Goal: Information Seeking & Learning: Check status

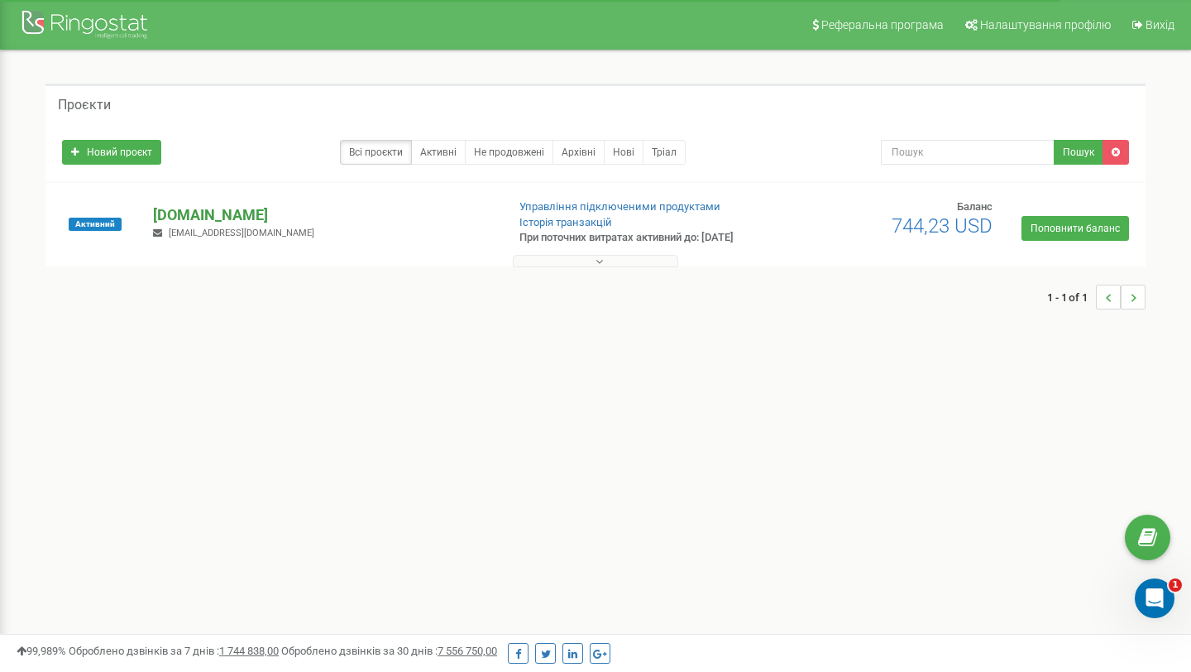
click at [185, 212] on p "[DOMAIN_NAME]" at bounding box center [322, 215] width 339 height 22
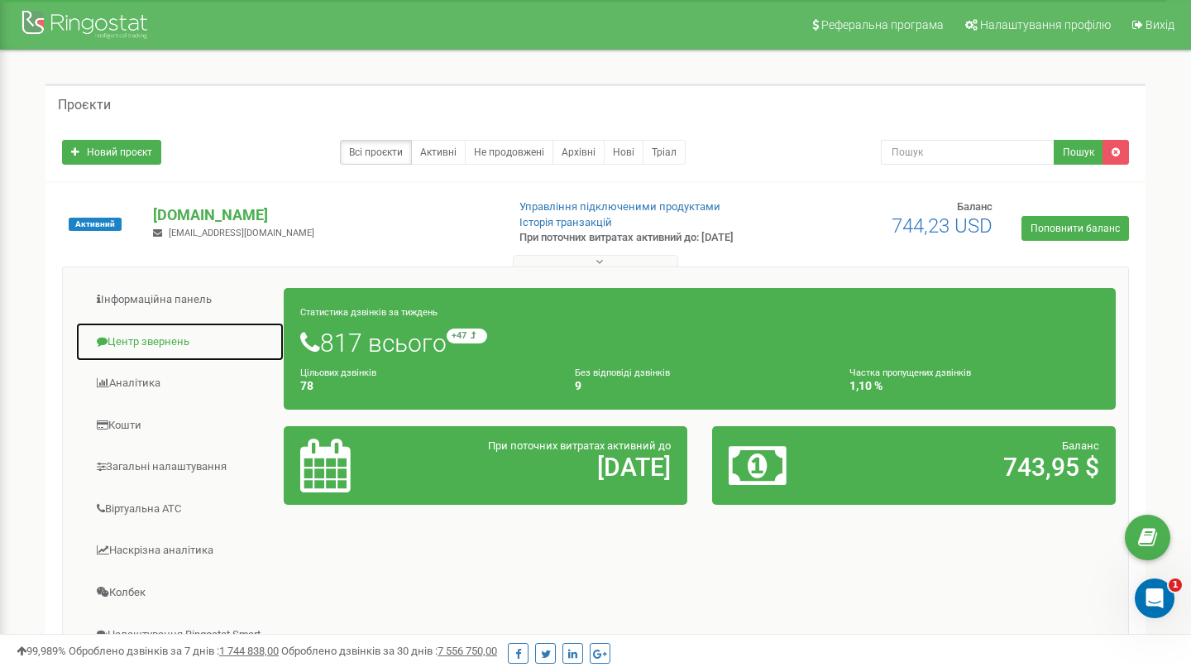
click at [139, 342] on link "Центр звернень" at bounding box center [179, 342] width 209 height 41
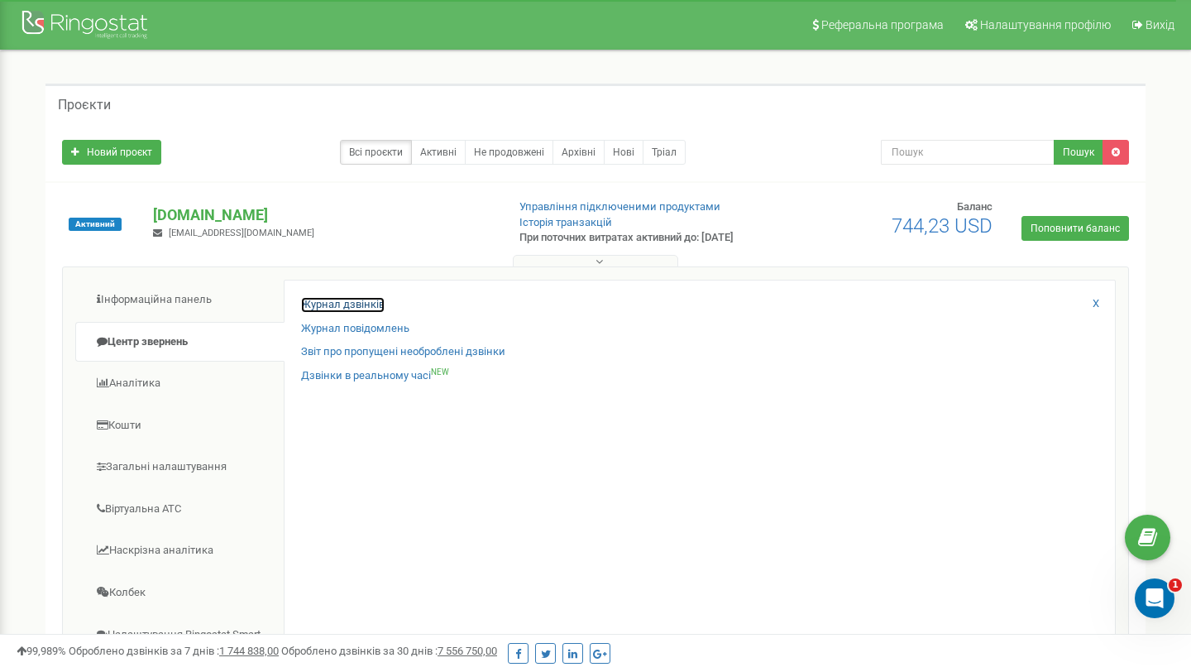
click at [369, 304] on link "Журнал дзвінків" at bounding box center [343, 305] width 84 height 16
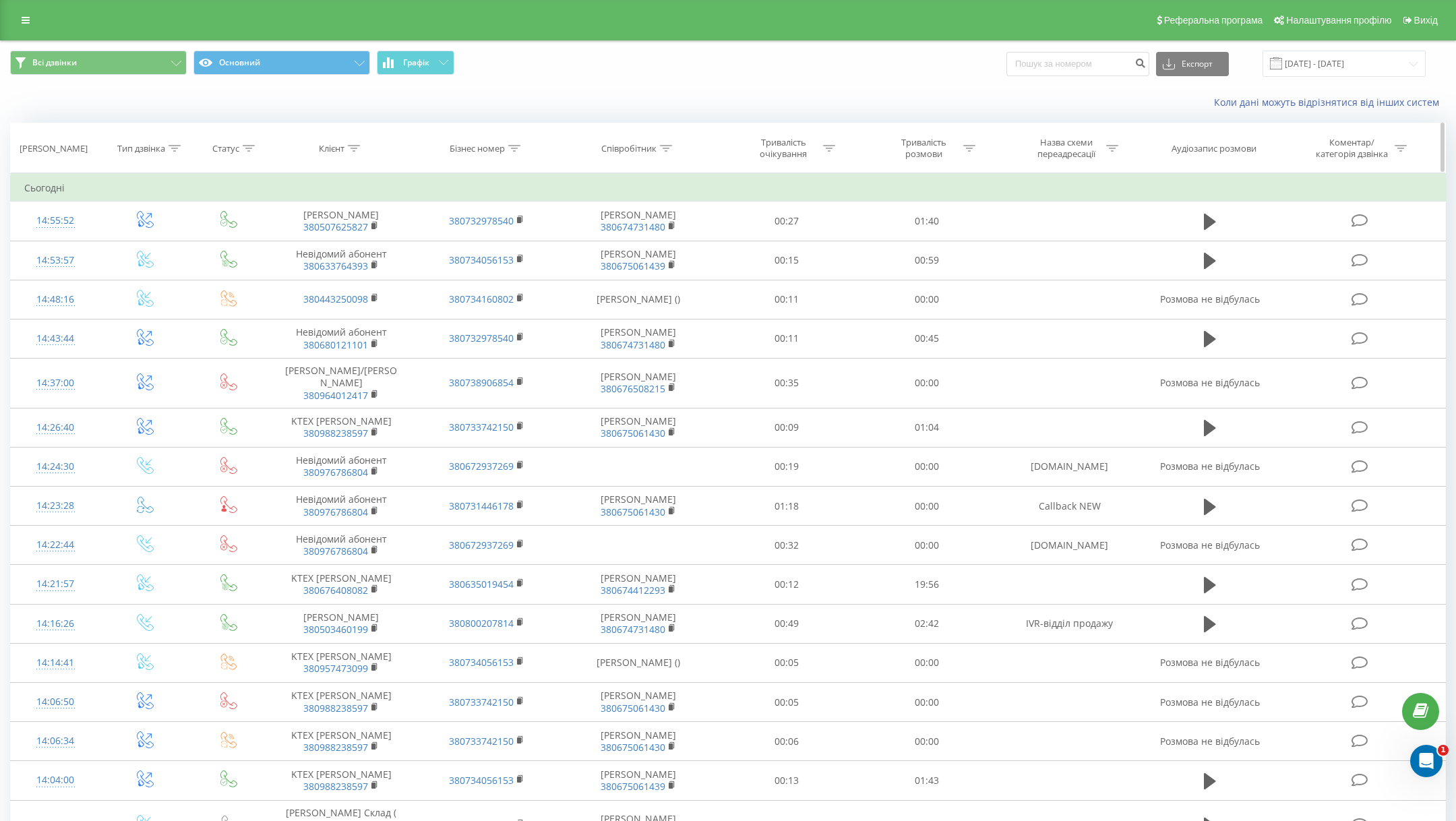
click at [334, 152] on div "Клієнт" at bounding box center [331, 148] width 25 height 11
click at [328, 249] on input "text" at bounding box center [342, 245] width 119 height 24
paste input "+380956755223"
type input "380956755223"
click at [364, 267] on span "OK" at bounding box center [370, 271] width 38 height 21
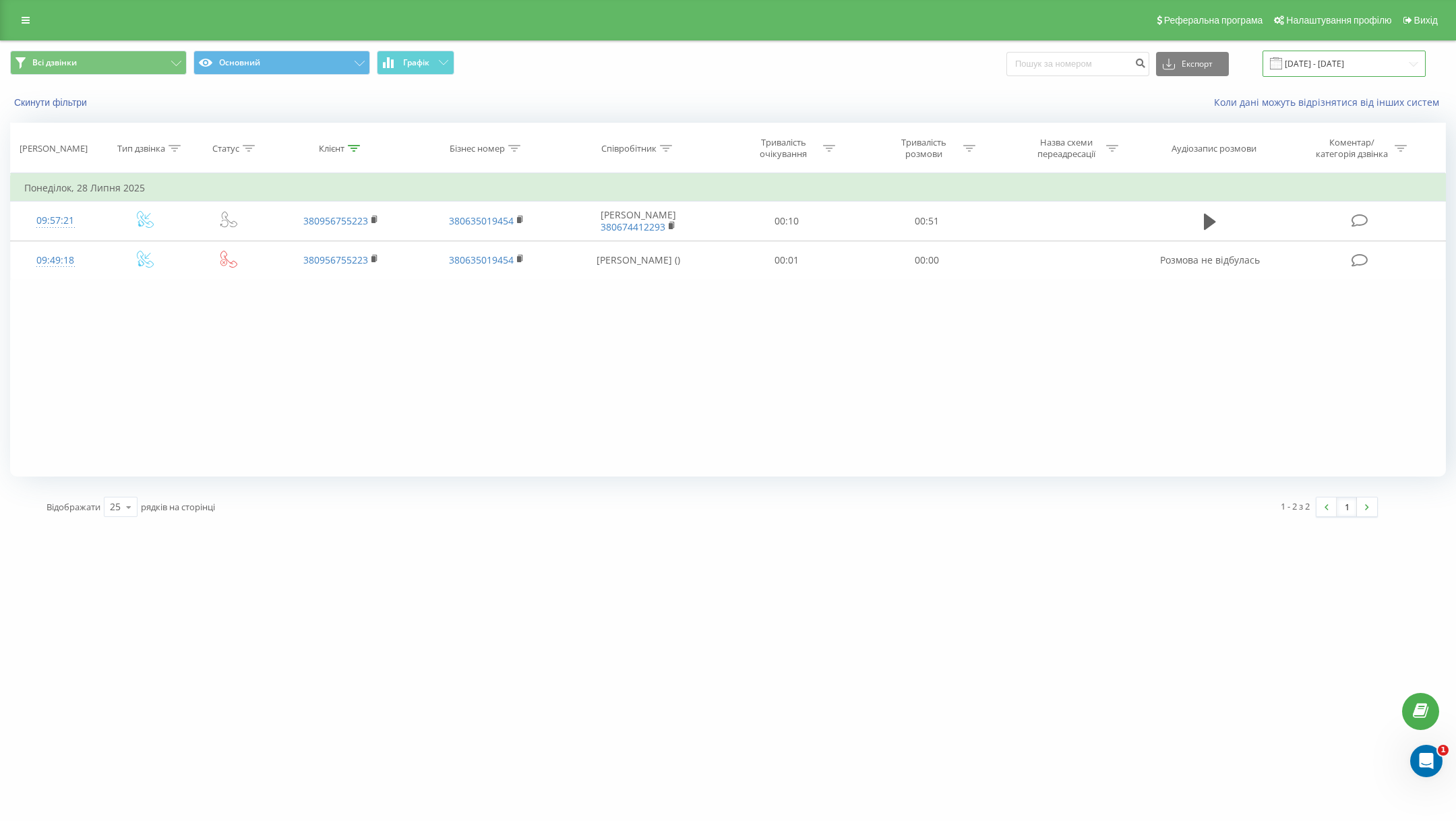
click at [1332, 60] on input "20.07.2025 - 20.08.2025" at bounding box center [1344, 64] width 163 height 26
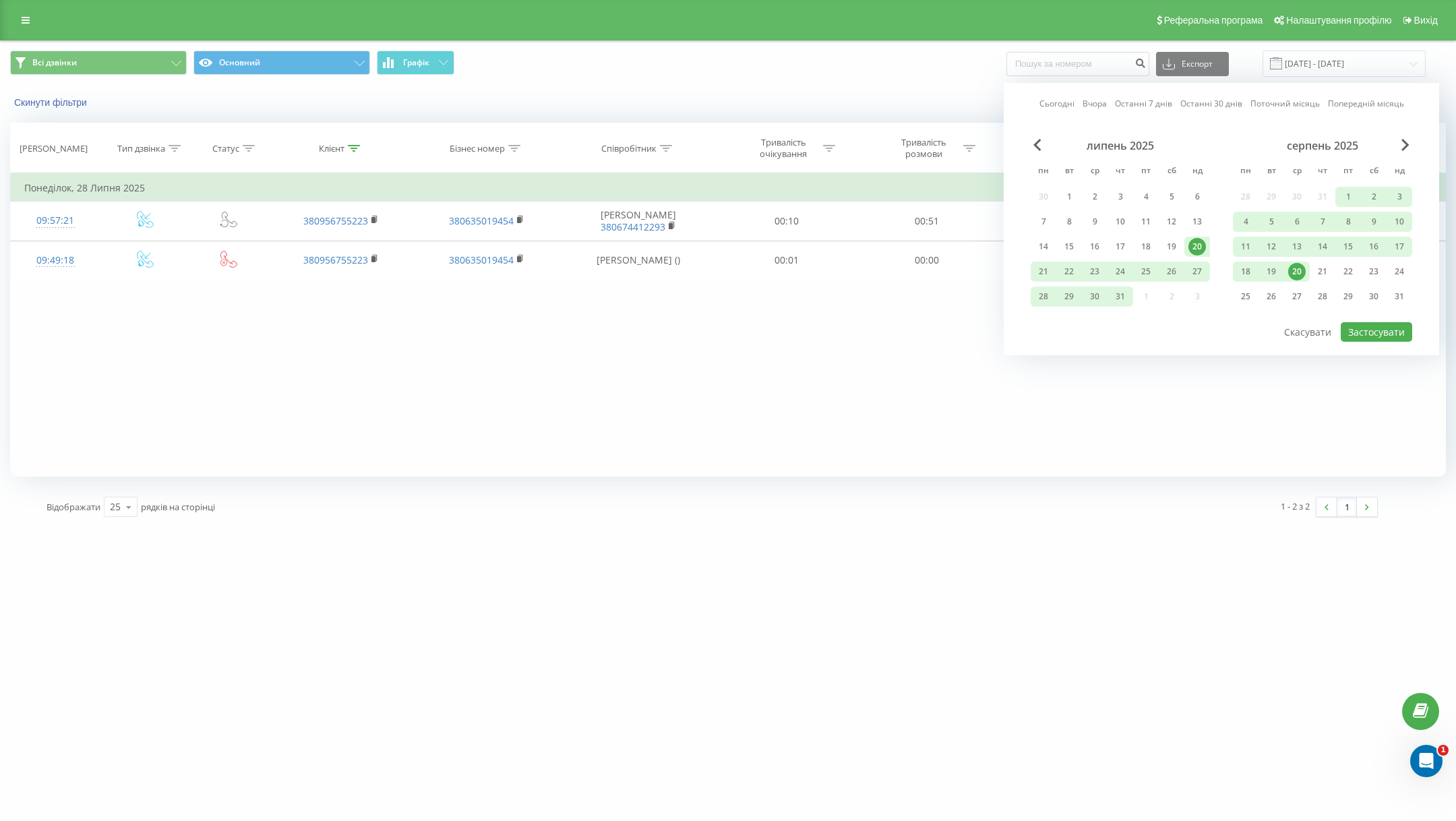
click at [1031, 143] on div "липень 2025" at bounding box center [1121, 145] width 179 height 14
click at [1039, 145] on span "Previous Month" at bounding box center [1038, 144] width 8 height 12
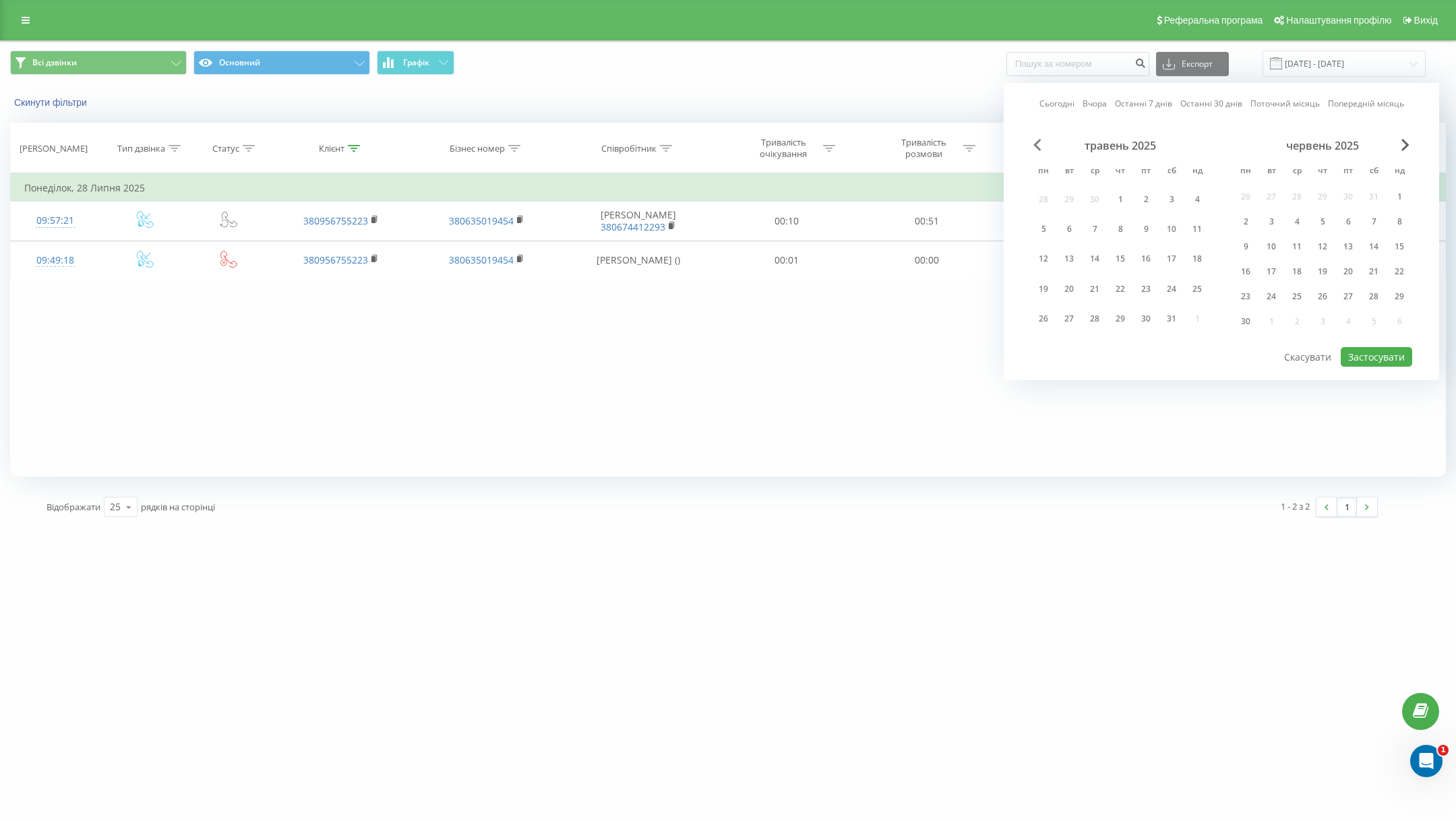
click at [1039, 145] on span "Previous Month" at bounding box center [1038, 144] width 8 height 12
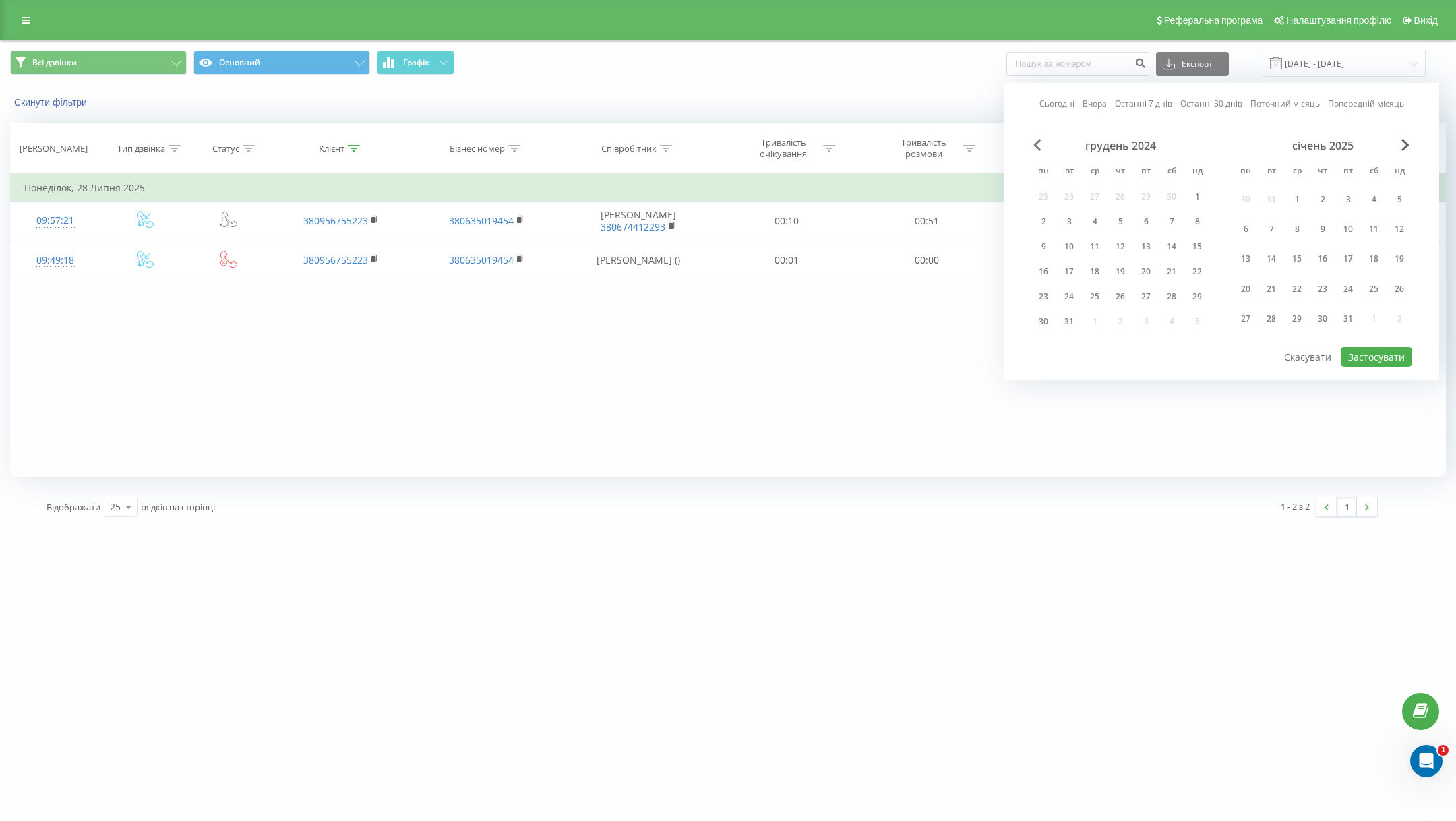
click at [1039, 145] on span "Previous Month" at bounding box center [1038, 144] width 8 height 12
click at [1124, 193] on div "1" at bounding box center [1121, 200] width 18 height 18
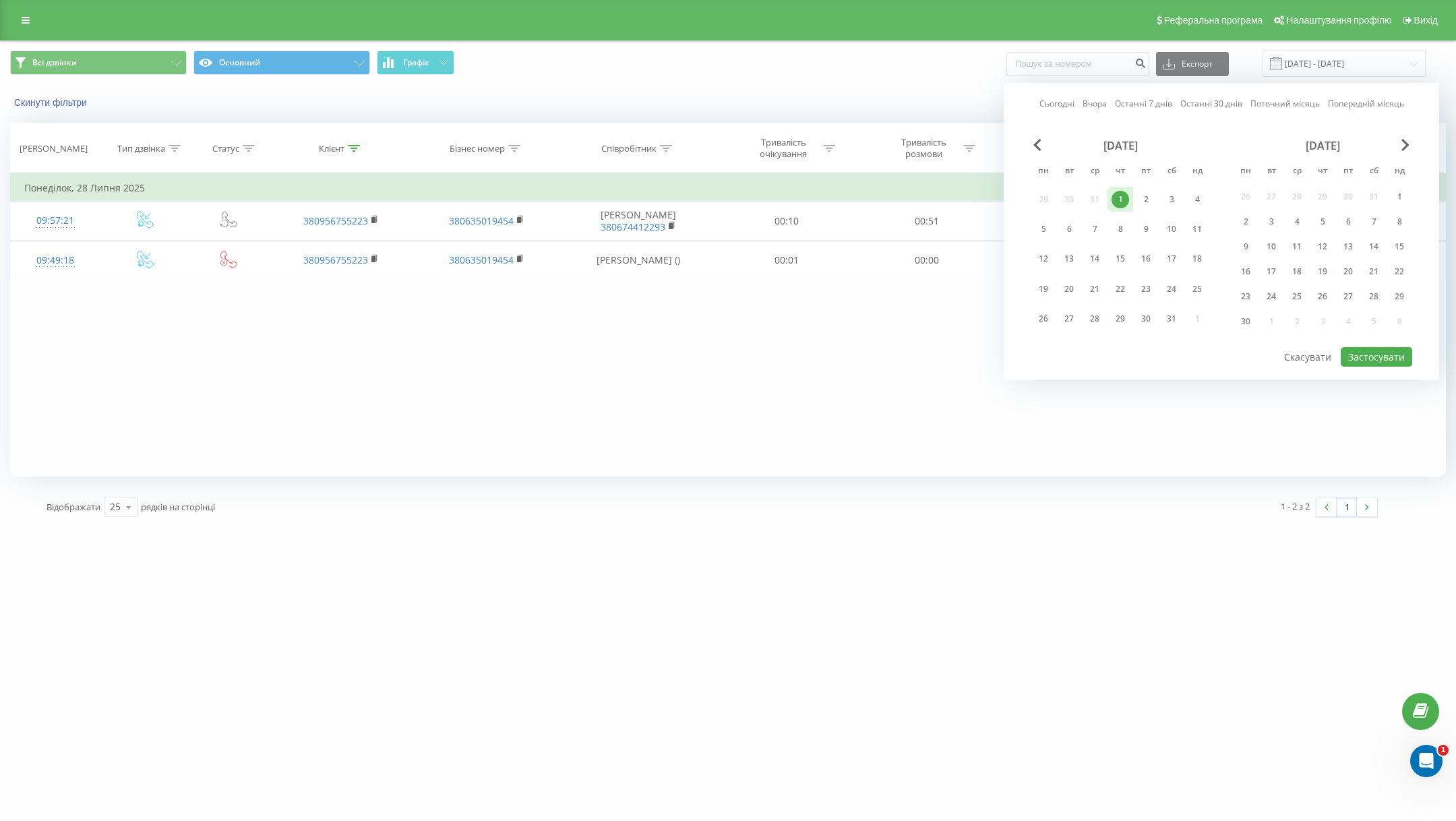
click at [1401, 143] on div "вересень 2024" at bounding box center [1323, 145] width 179 height 14
click at [1403, 143] on span "Next Month" at bounding box center [1405, 144] width 8 height 12
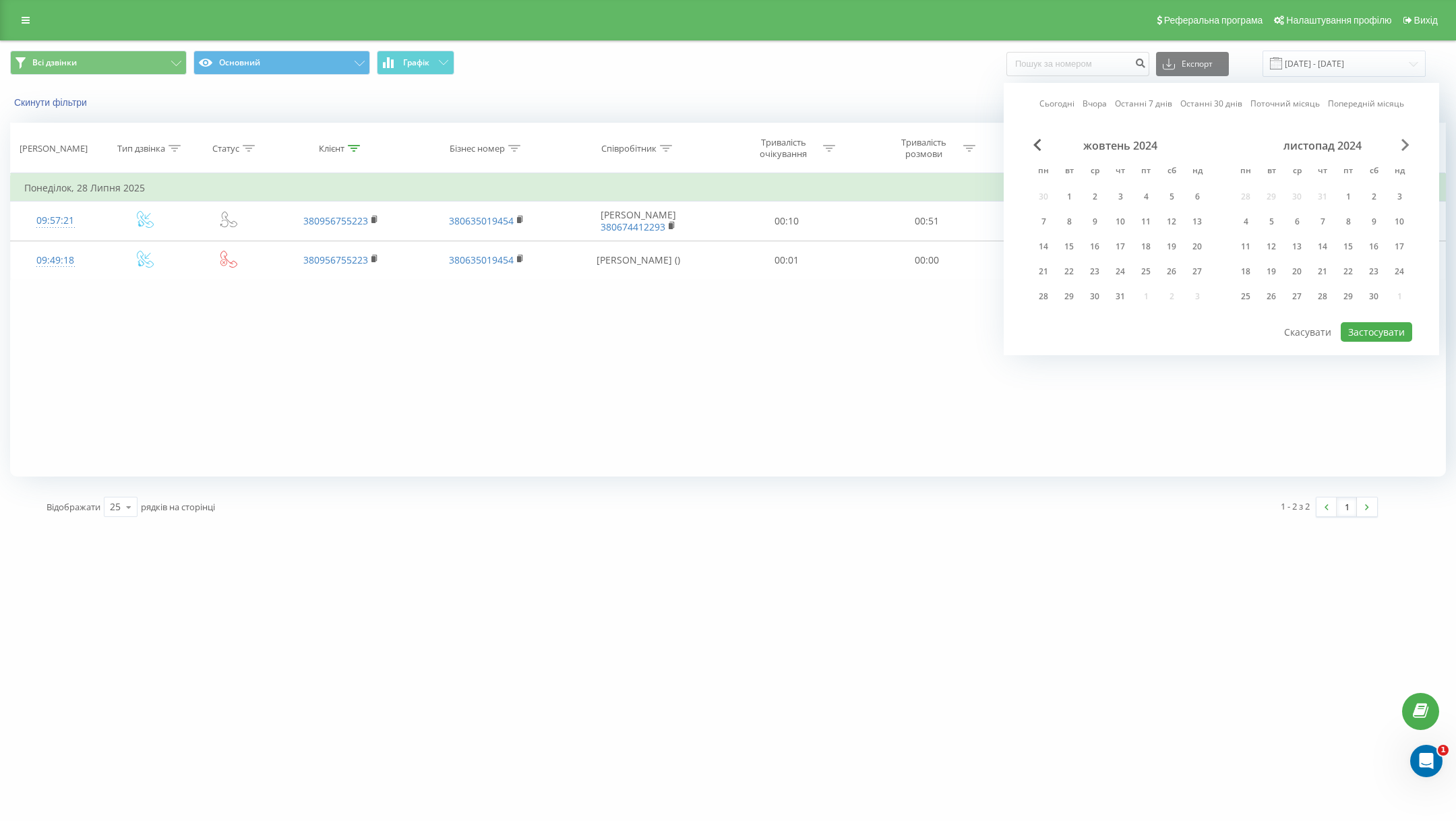
click at [1403, 143] on span "Next Month" at bounding box center [1405, 144] width 8 height 12
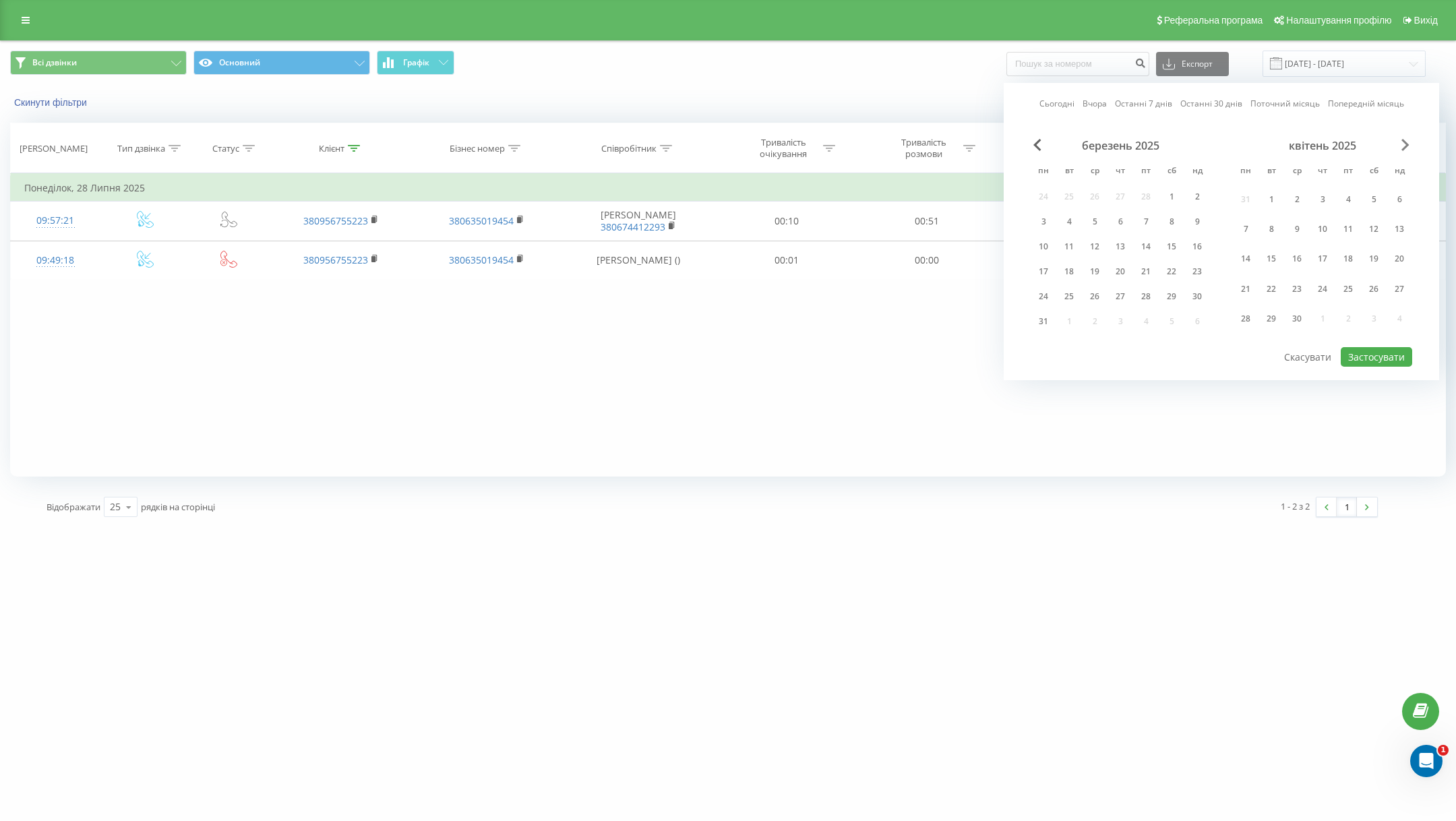
click at [1403, 143] on span "Next Month" at bounding box center [1405, 144] width 8 height 12
click at [1299, 263] on div "20" at bounding box center [1298, 272] width 18 height 18
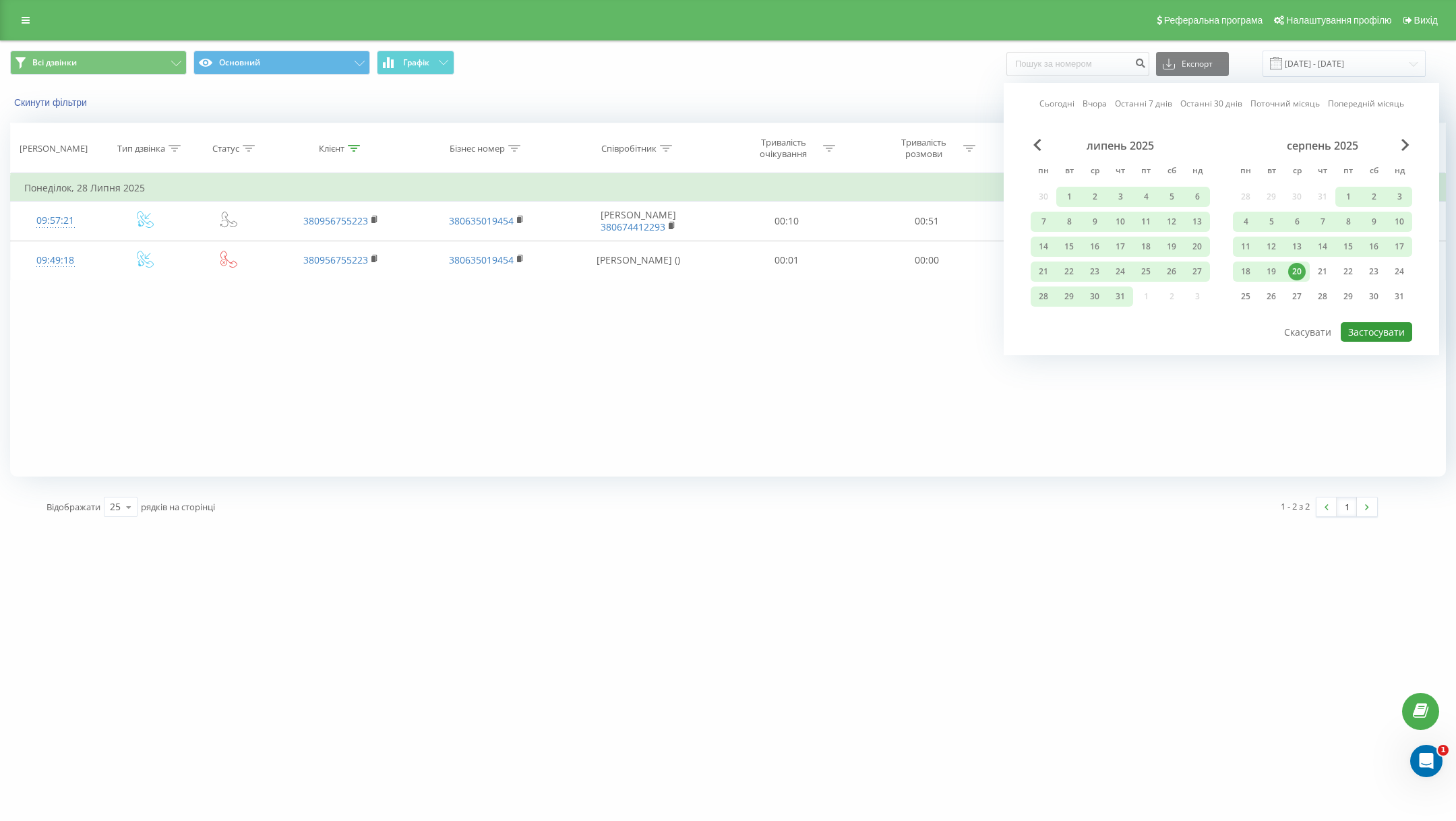
click at [1367, 329] on button "Застосувати" at bounding box center [1377, 332] width 72 height 20
type input "01.08.2024 - 20.08.2025"
